Goal: Task Accomplishment & Management: Complete application form

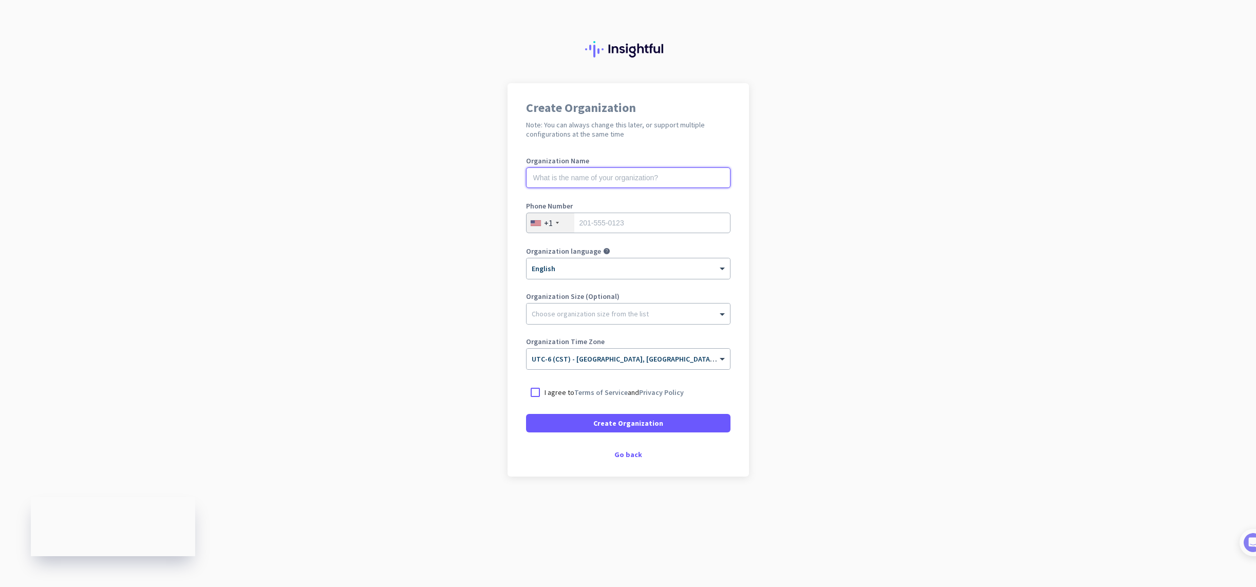
click at [567, 177] on input "text" at bounding box center [628, 177] width 204 height 21
type input "Mercor"
click at [628, 222] on input "tel" at bounding box center [628, 223] width 204 height 21
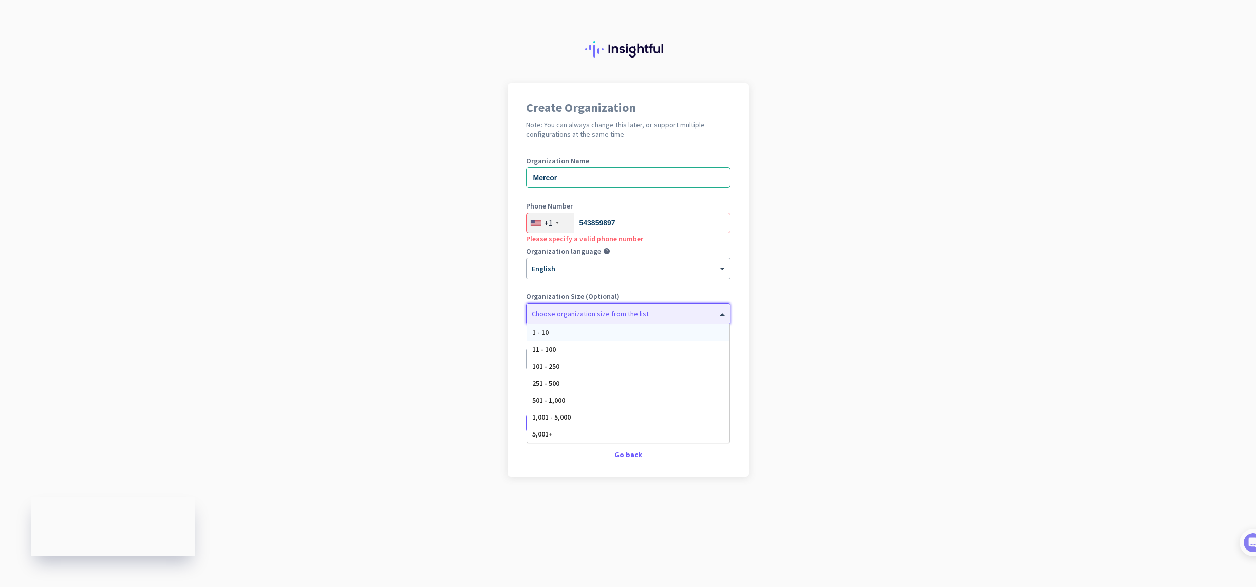
click at [623, 311] on div at bounding box center [628, 311] width 203 height 10
click at [704, 294] on label "Organization Size (Optional)" at bounding box center [628, 296] width 204 height 7
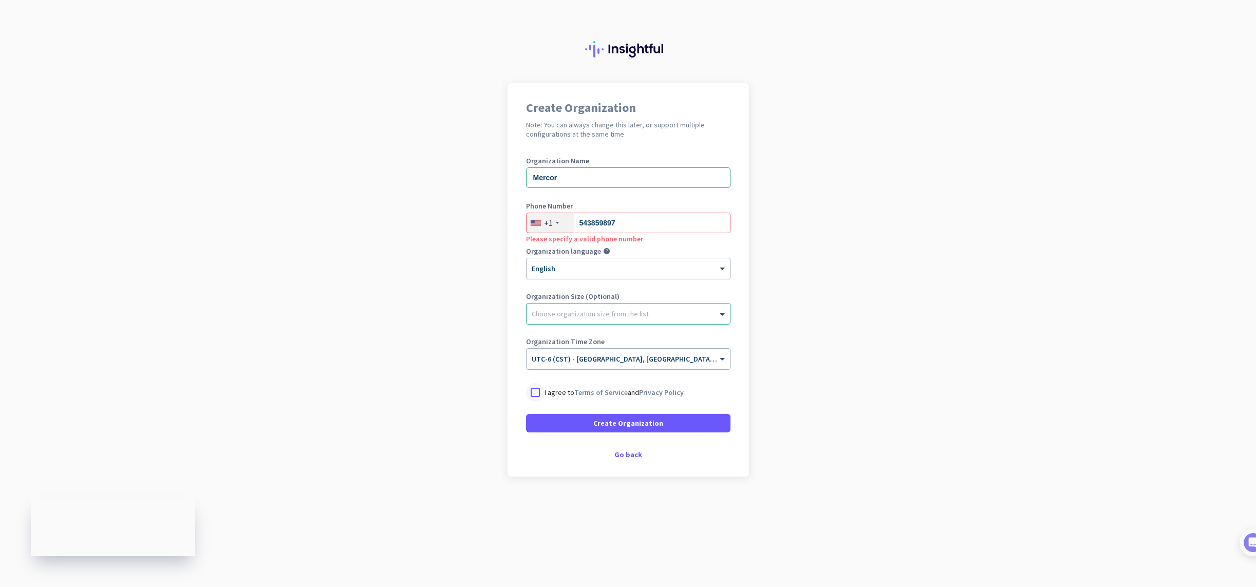
click at [533, 394] on div at bounding box center [535, 392] width 18 height 18
click at [587, 424] on span at bounding box center [628, 423] width 204 height 25
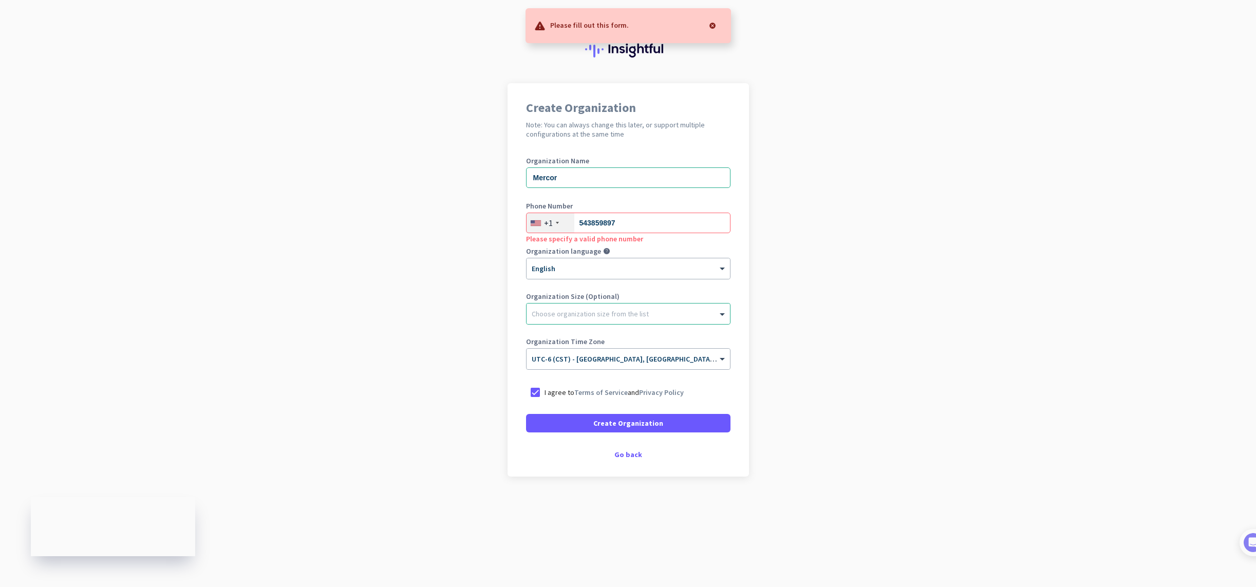
click at [710, 24] on div at bounding box center [712, 25] width 21 height 21
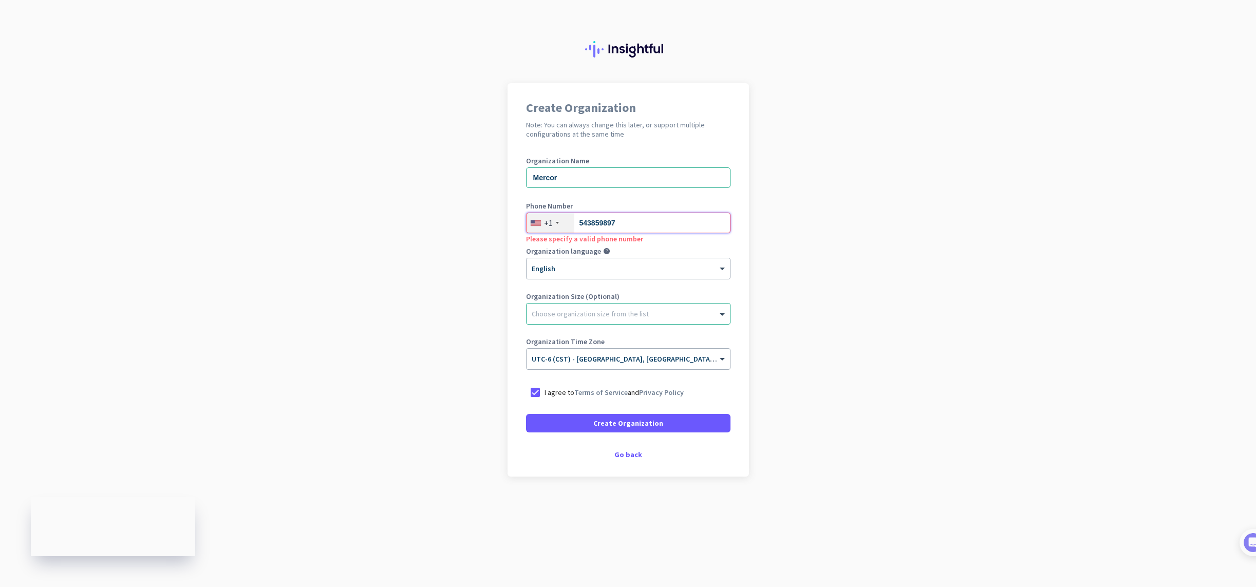
click at [644, 225] on input "543859897" at bounding box center [628, 223] width 204 height 21
drag, startPoint x: 638, startPoint y: 224, endPoint x: 588, endPoint y: 221, distance: 49.9
click at [588, 221] on input "543859897" at bounding box center [628, 223] width 204 height 21
click at [587, 221] on input "543859897" at bounding box center [628, 223] width 204 height 21
type input "5403859897"
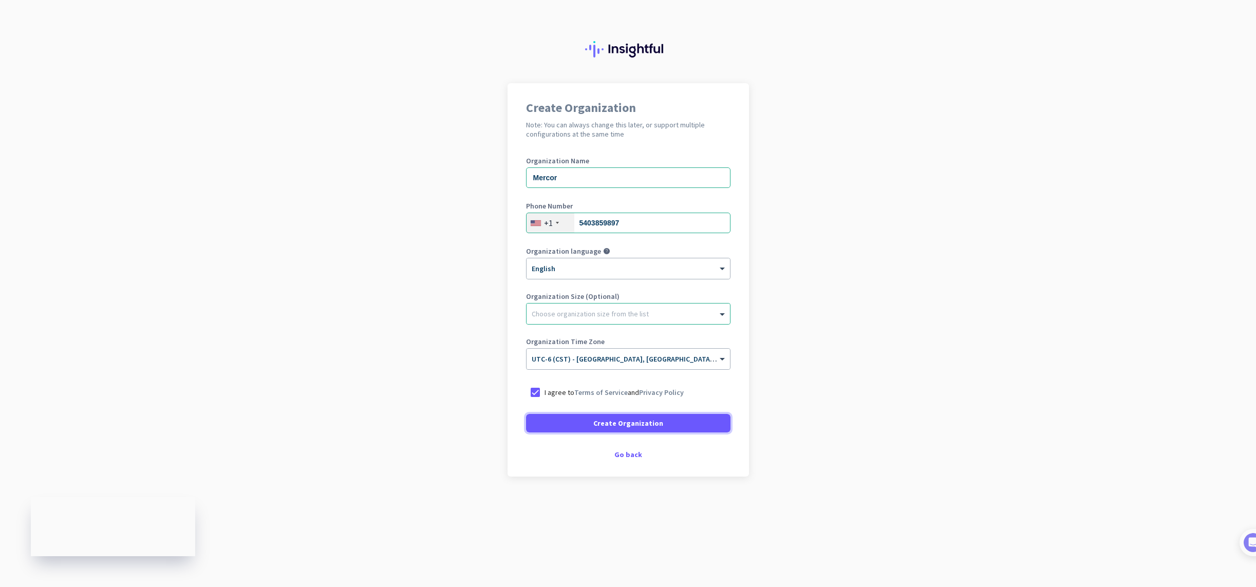
click at [706, 417] on span at bounding box center [628, 423] width 204 height 25
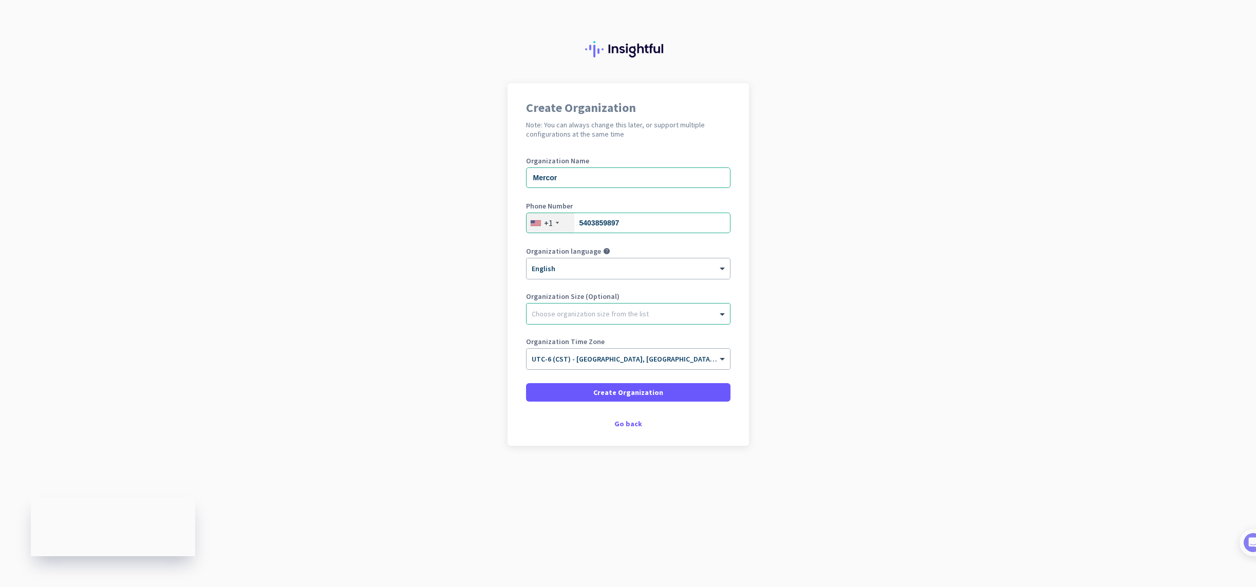
click at [355, 317] on app-onboarding-organization "Create Organization Note: You can always change this later, or support multiple…" at bounding box center [628, 290] width 1256 height 414
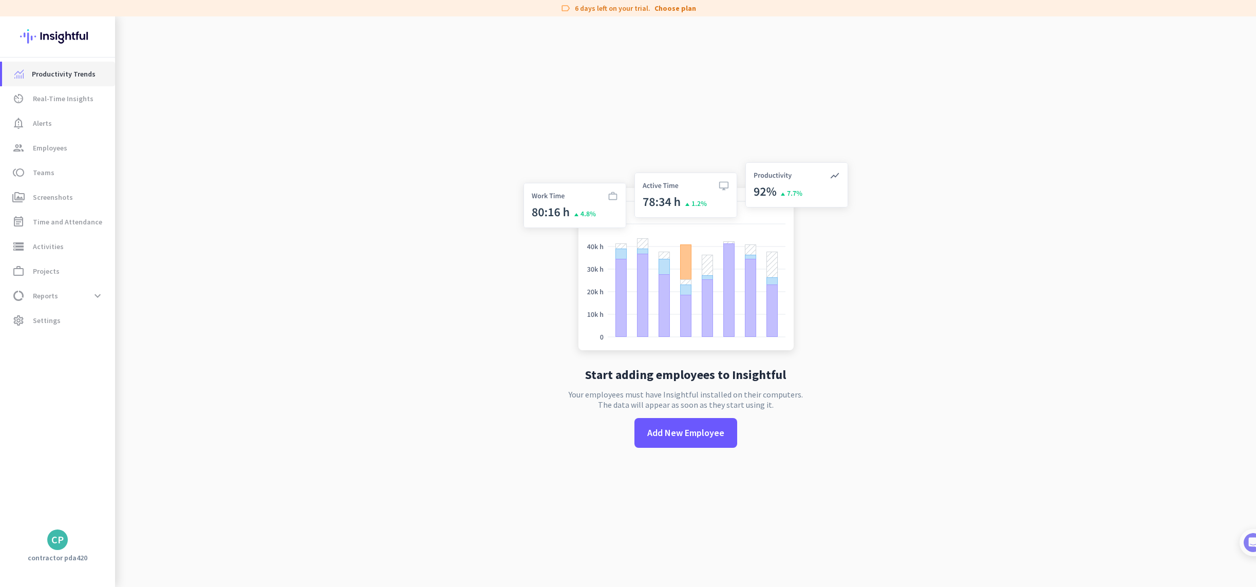
click at [63, 73] on span "Productivity Trends" at bounding box center [64, 74] width 64 height 12
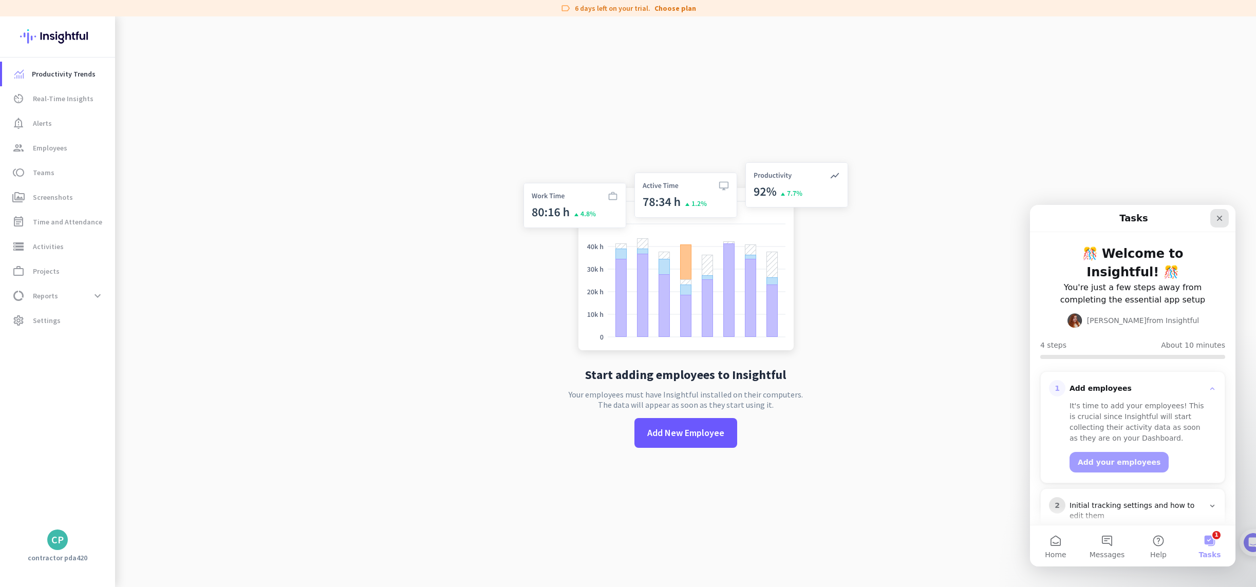
click at [1221, 215] on icon "Close" at bounding box center [1219, 218] width 8 height 8
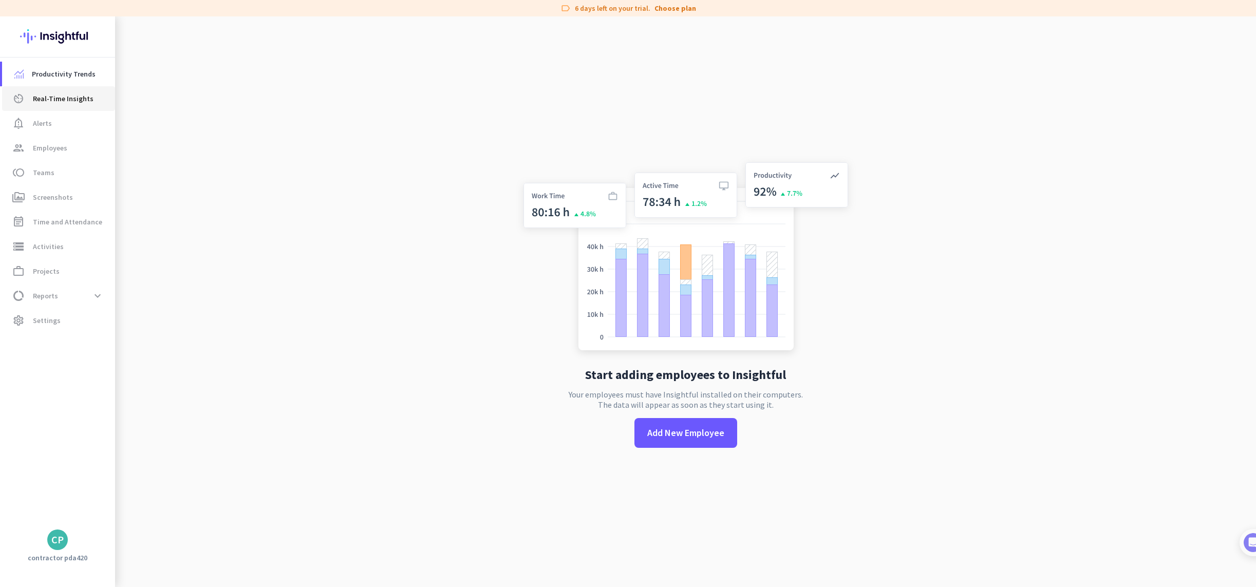
click at [74, 97] on span "Real-Time Insights" at bounding box center [63, 98] width 61 height 12
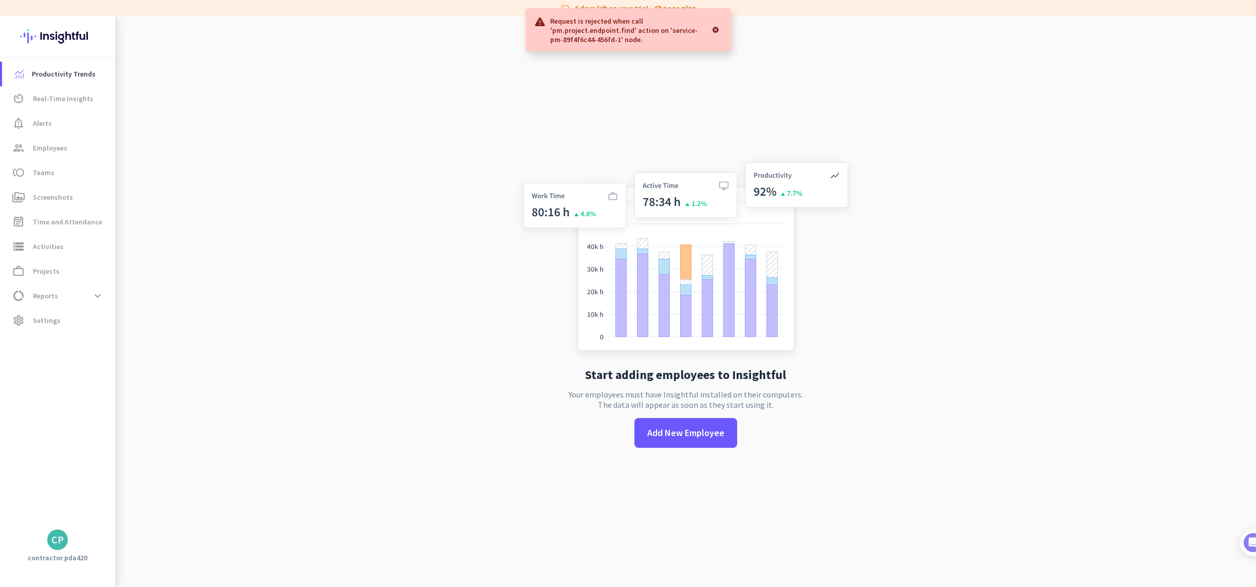
click at [718, 29] on div at bounding box center [715, 30] width 14 height 21
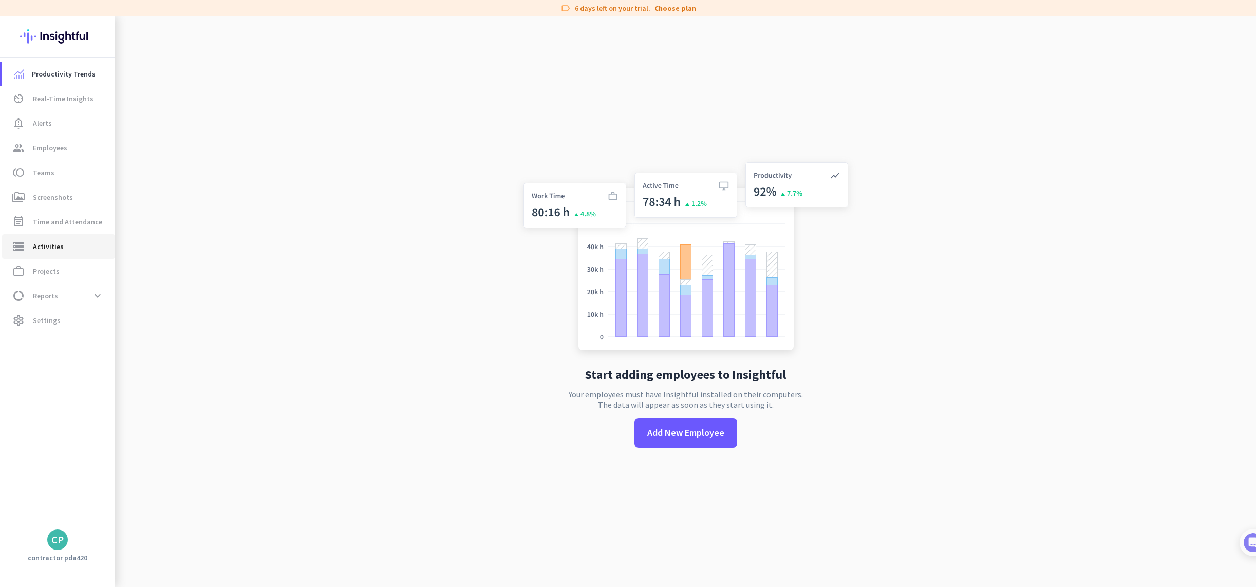
click at [72, 246] on span "storage Activities" at bounding box center [58, 246] width 97 height 12
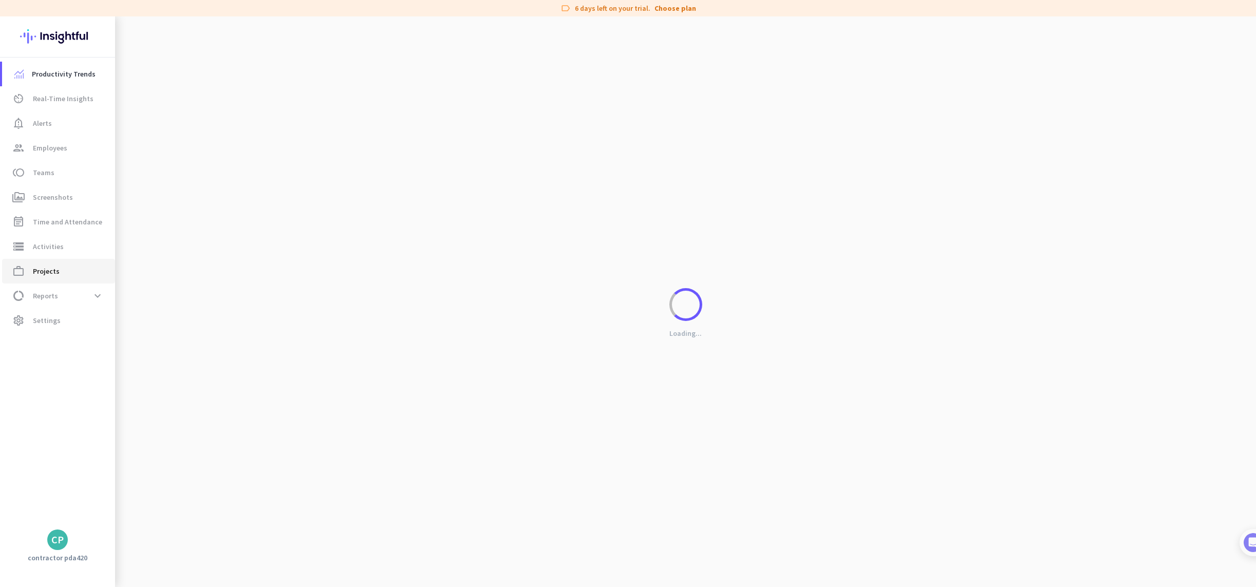
click at [66, 266] on span "work_outline Projects" at bounding box center [58, 271] width 97 height 12
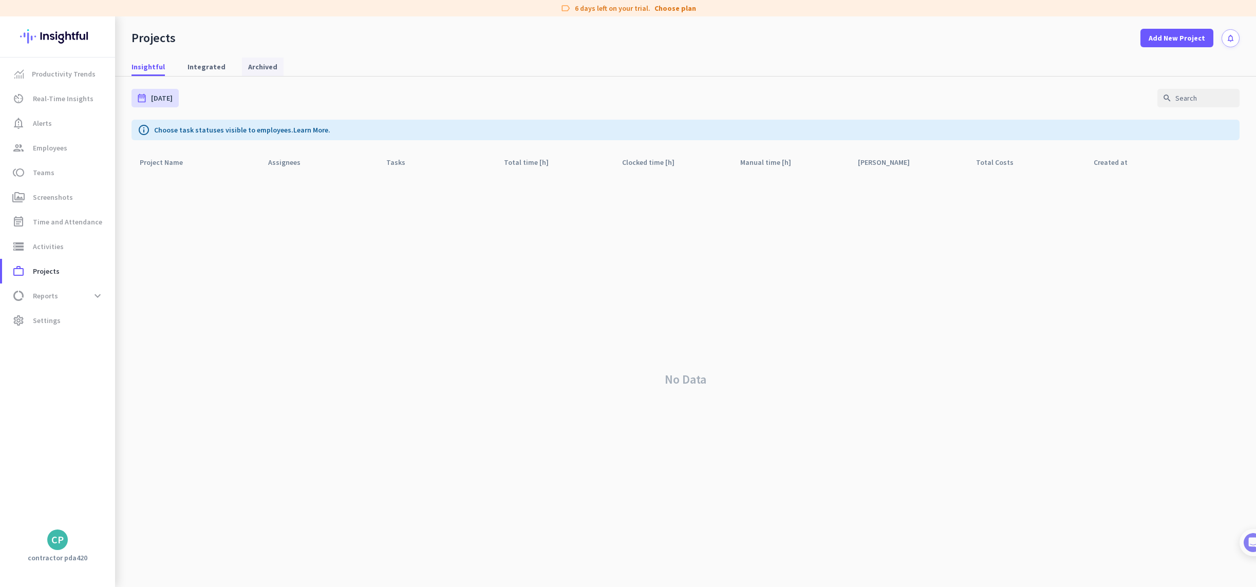
drag, startPoint x: 201, startPoint y: 62, endPoint x: 237, endPoint y: 64, distance: 35.5
click at [201, 62] on span "Integrated" at bounding box center [207, 67] width 38 height 10
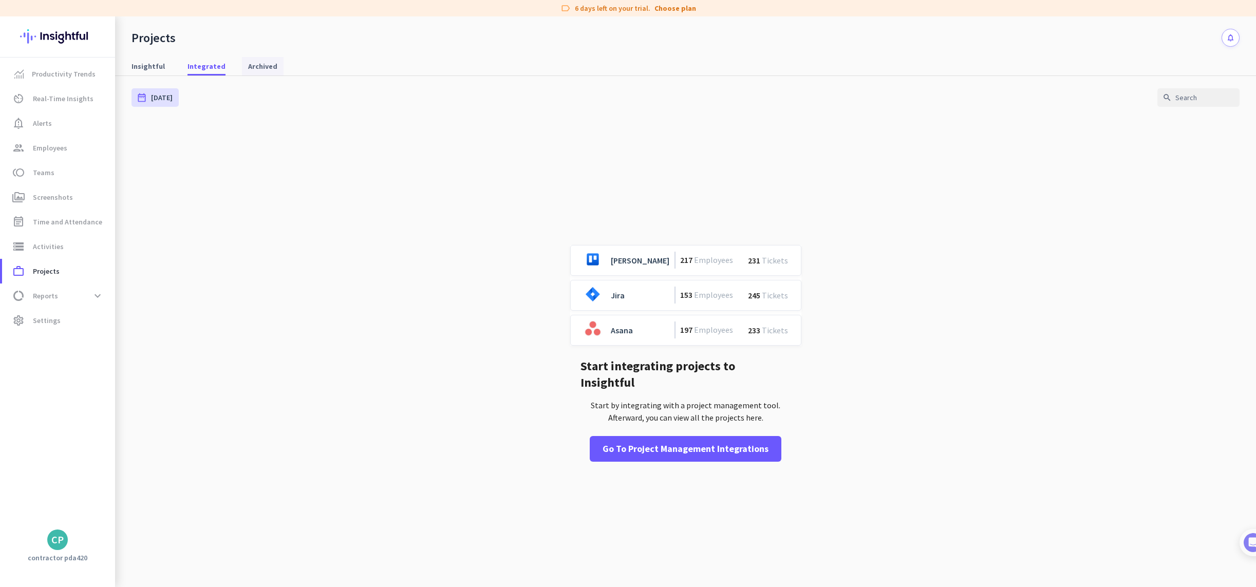
click at [253, 65] on span "Archived" at bounding box center [262, 66] width 29 height 10
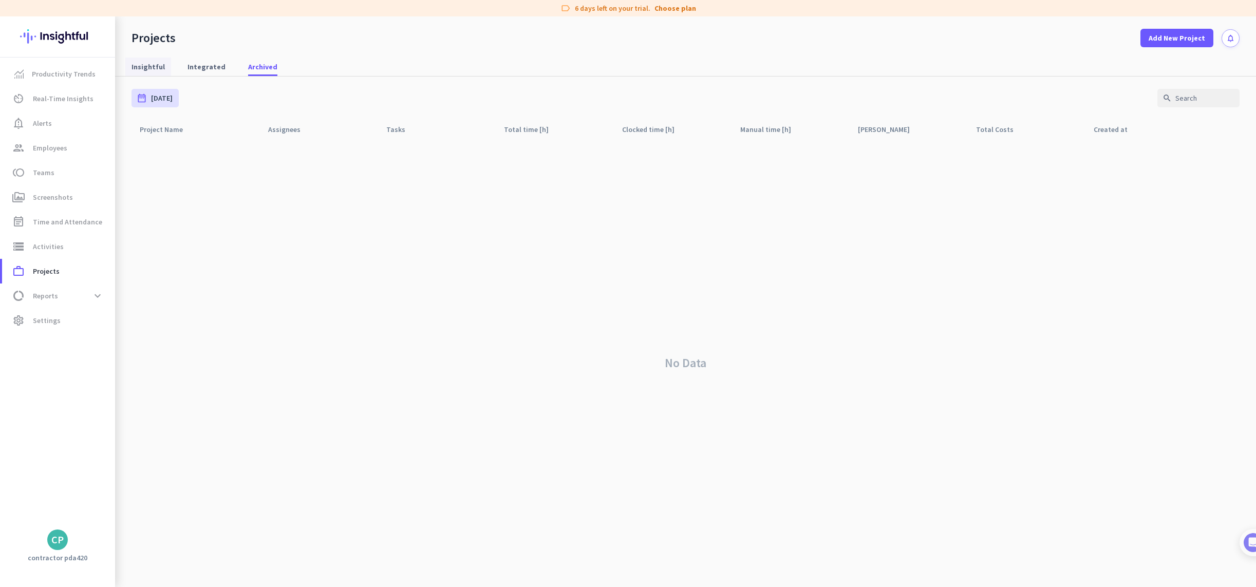
click at [158, 65] on span "Insightful" at bounding box center [148, 67] width 33 height 10
